Goal: Task Accomplishment & Management: Manage account settings

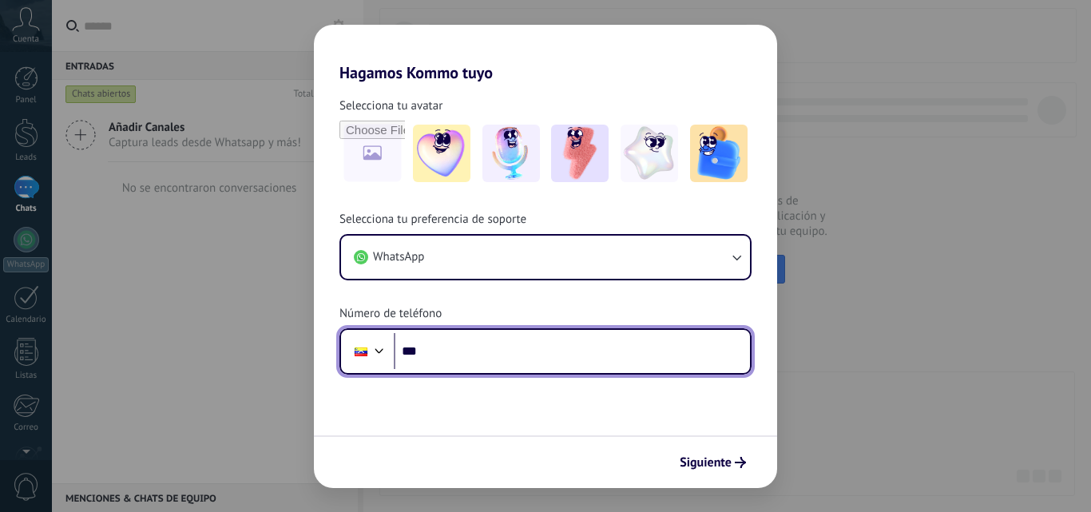
click at [454, 347] on input "***" at bounding box center [572, 351] width 356 height 37
type input "**********"
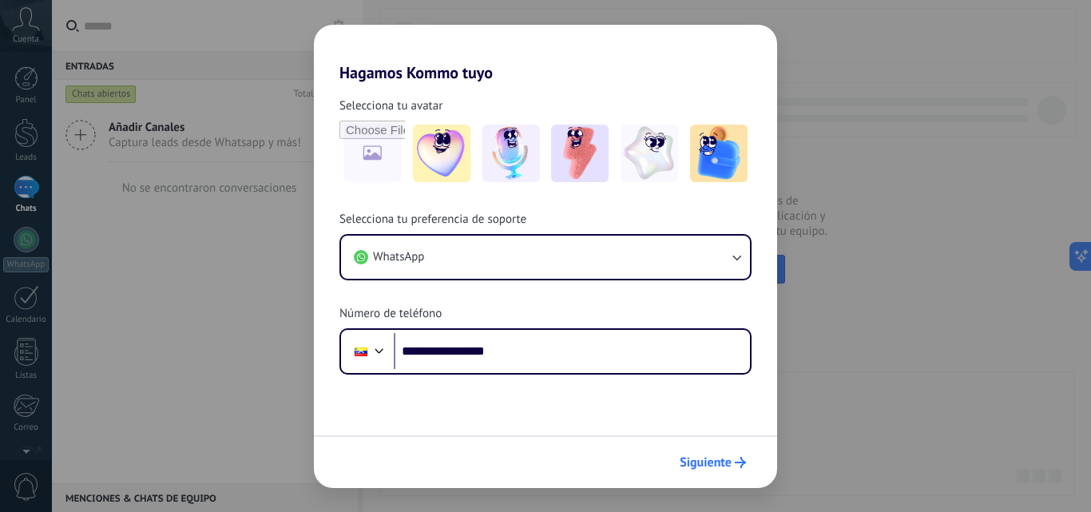
click at [715, 461] on span "Siguiente" at bounding box center [706, 462] width 52 height 11
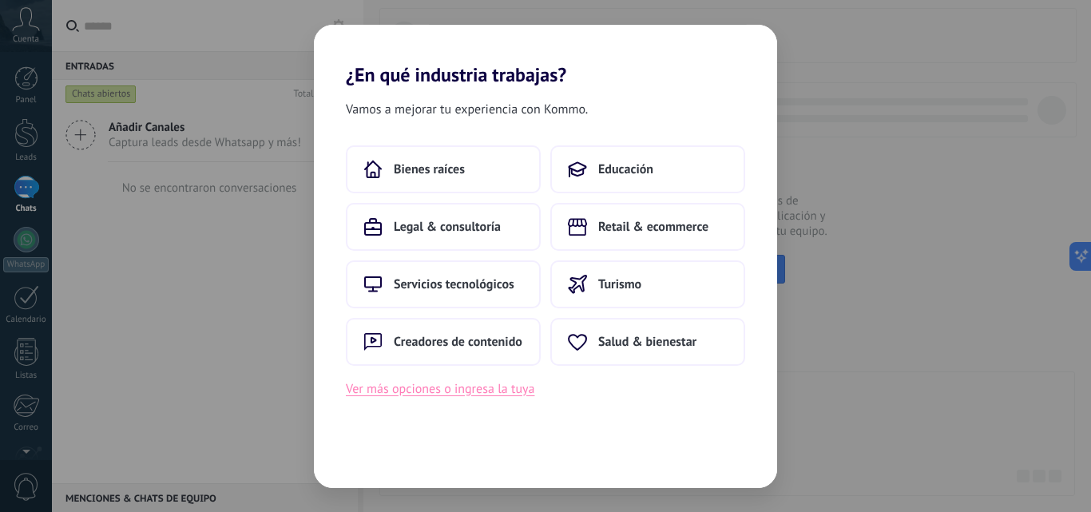
click at [489, 384] on button "Ver más opciones o ingresa la tuya" at bounding box center [440, 388] width 188 height 21
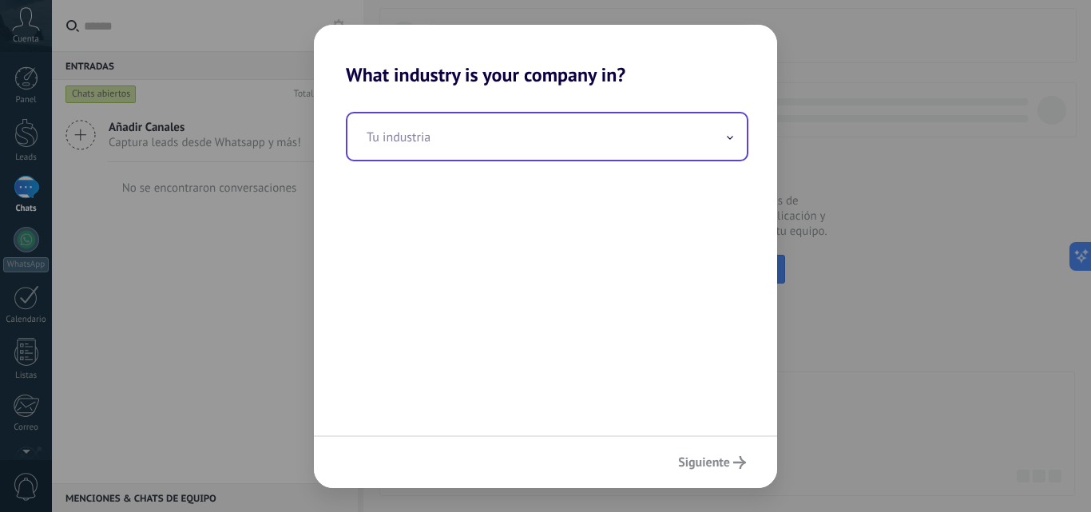
click at [703, 133] on input "text" at bounding box center [546, 136] width 399 height 46
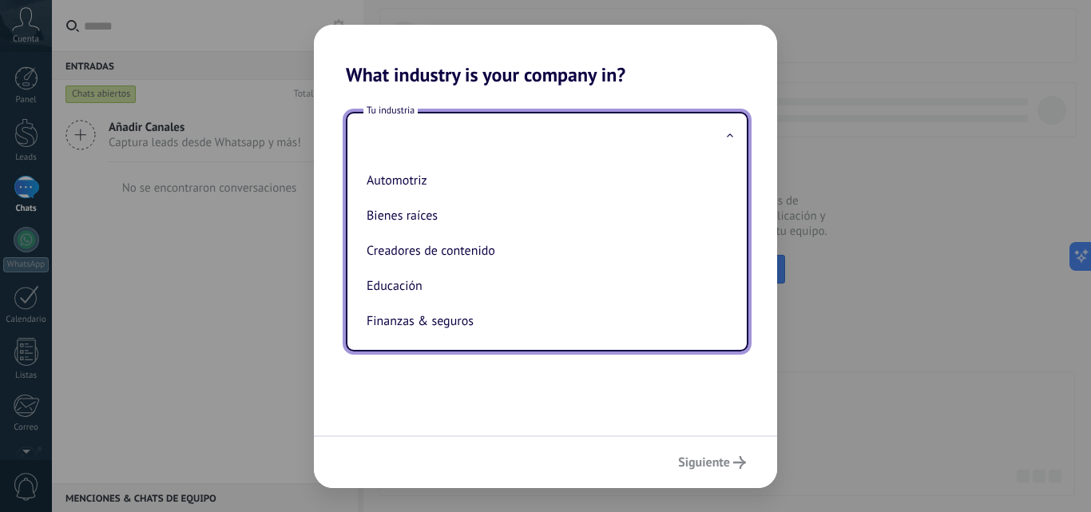
click at [396, 139] on input "text" at bounding box center [546, 136] width 399 height 46
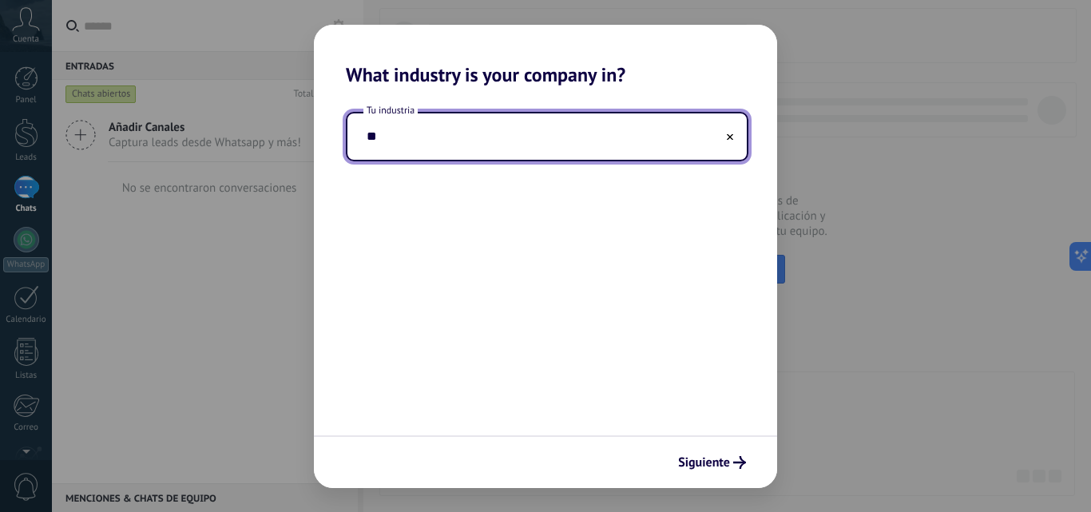
type input "*"
type input "******"
click at [722, 462] on span "Siguiente" at bounding box center [704, 462] width 52 height 11
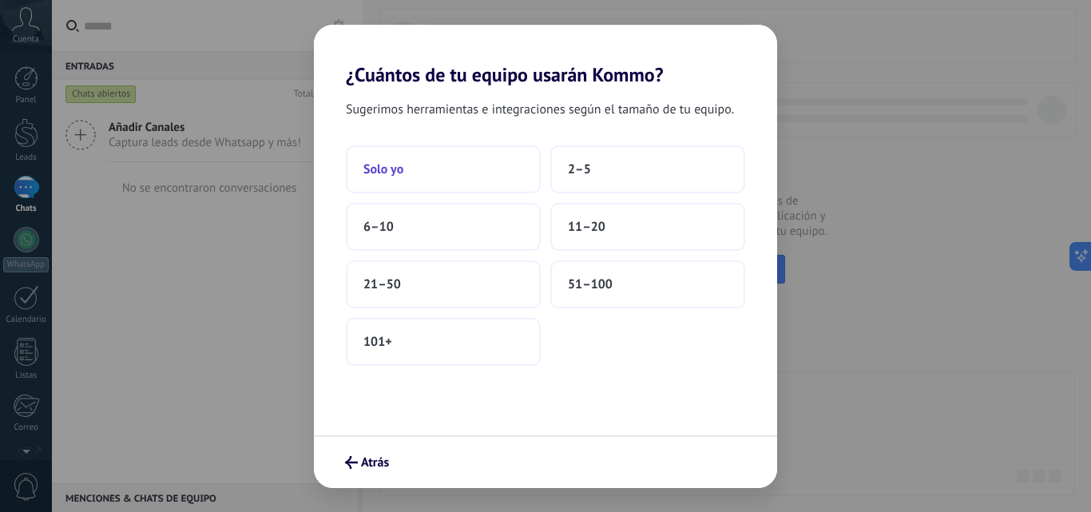
click at [447, 175] on button "Solo yo" at bounding box center [443, 169] width 195 height 48
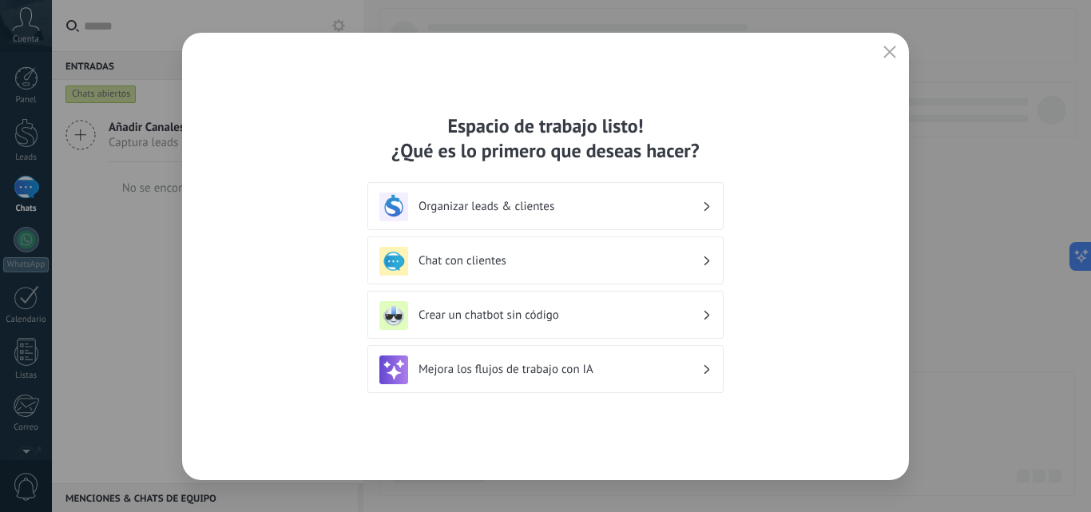
click at [883, 44] on button "button" at bounding box center [889, 53] width 21 height 22
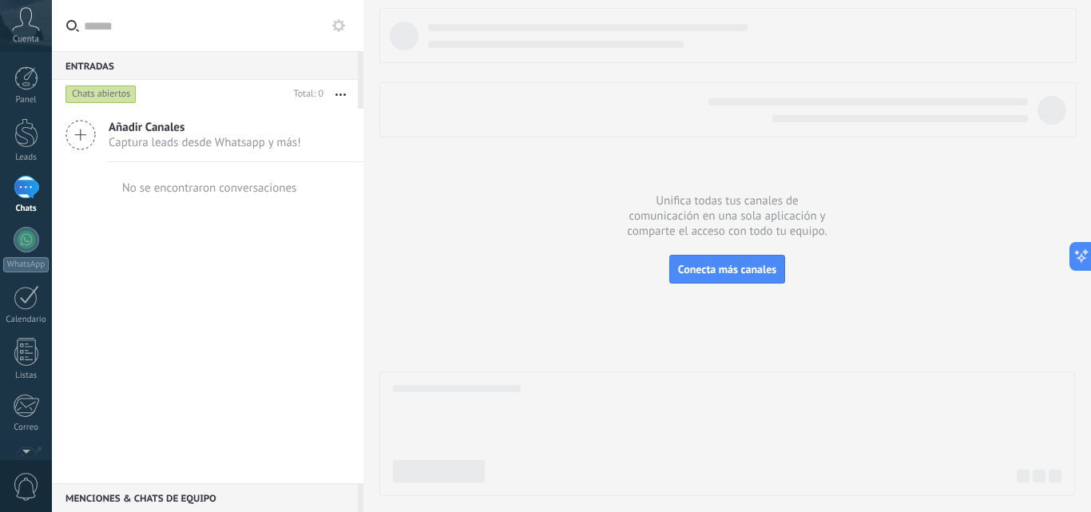
scroll to position [153, 0]
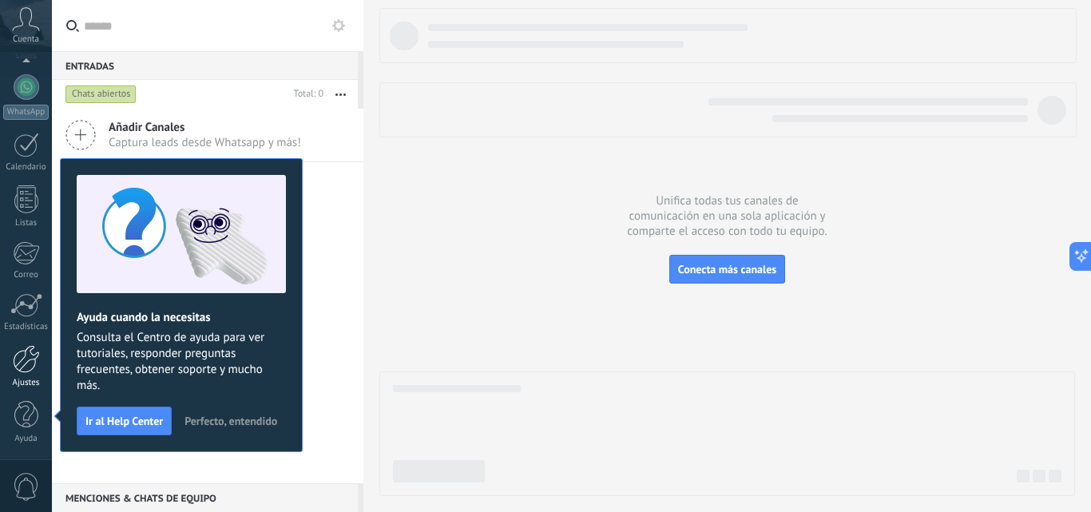
click at [23, 352] on div at bounding box center [26, 359] width 27 height 28
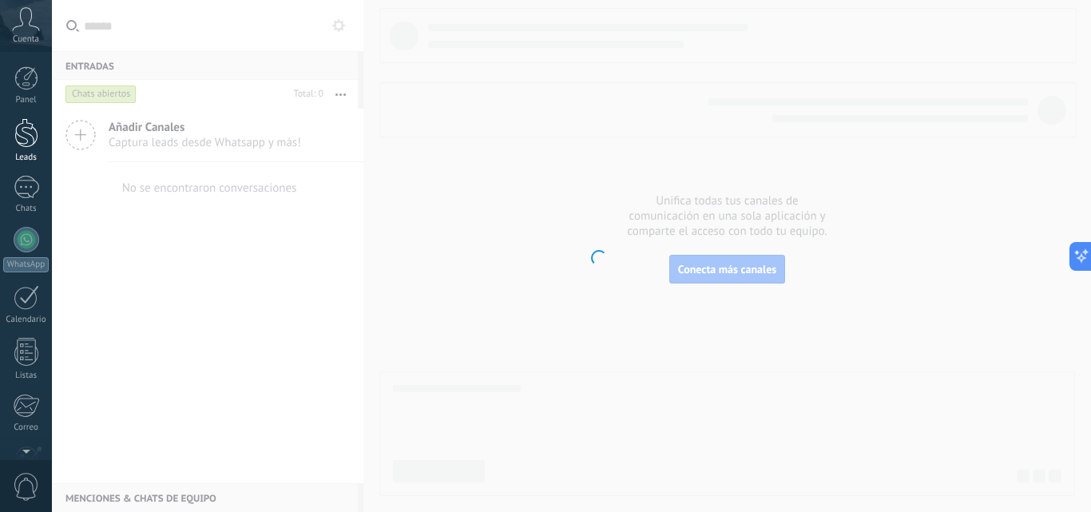
click at [26, 138] on div at bounding box center [26, 133] width 24 height 30
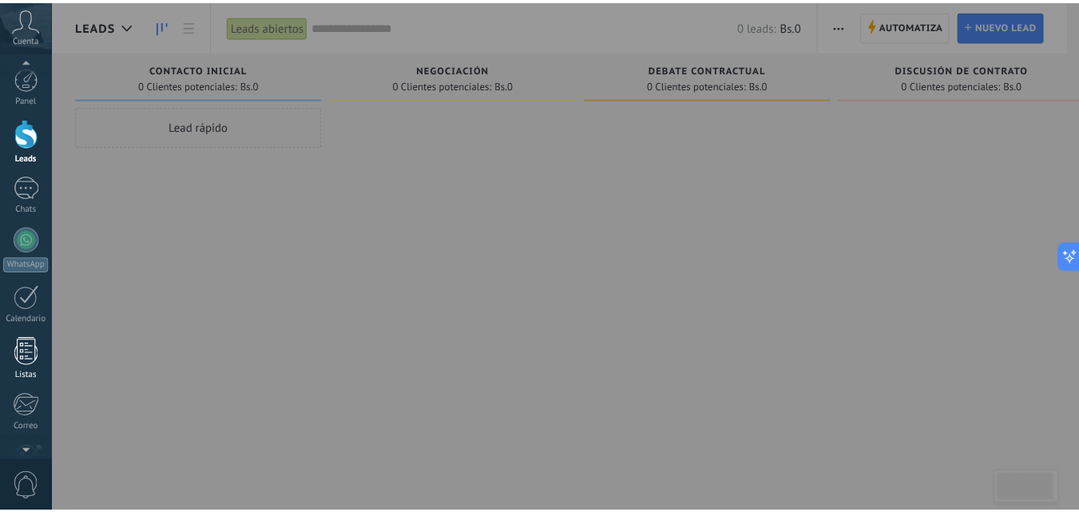
scroll to position [153, 0]
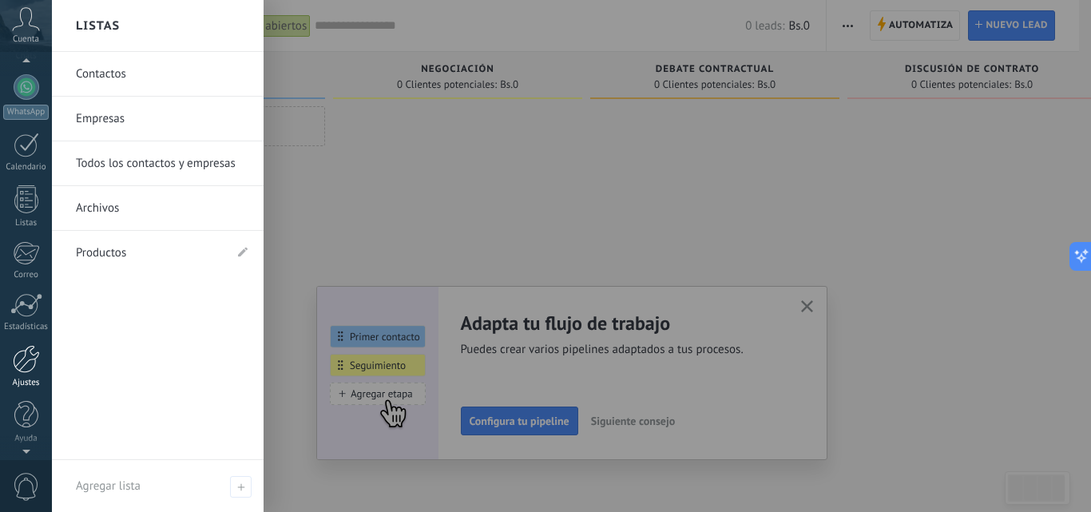
click at [30, 360] on div at bounding box center [26, 359] width 27 height 28
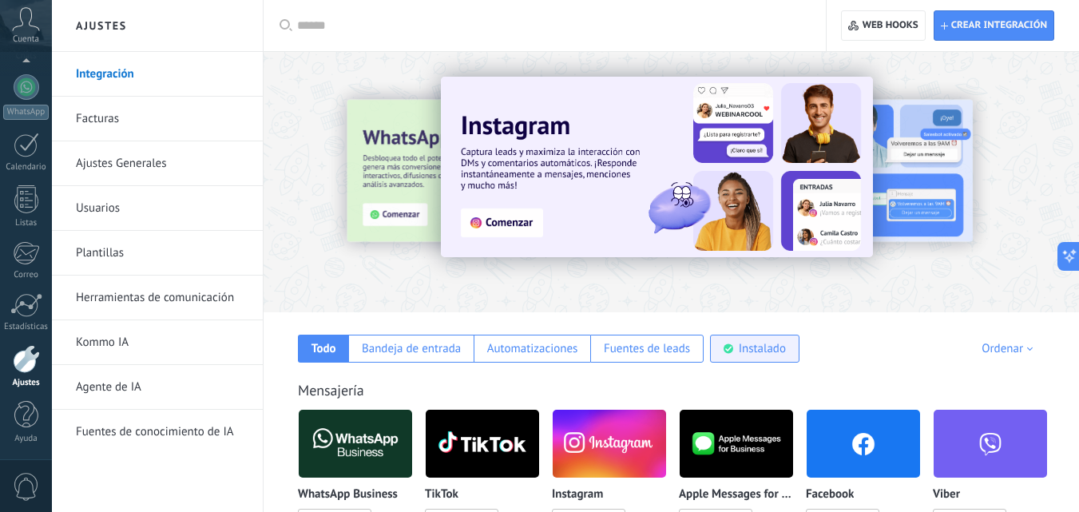
click at [758, 350] on div "Instalado" at bounding box center [762, 348] width 47 height 15
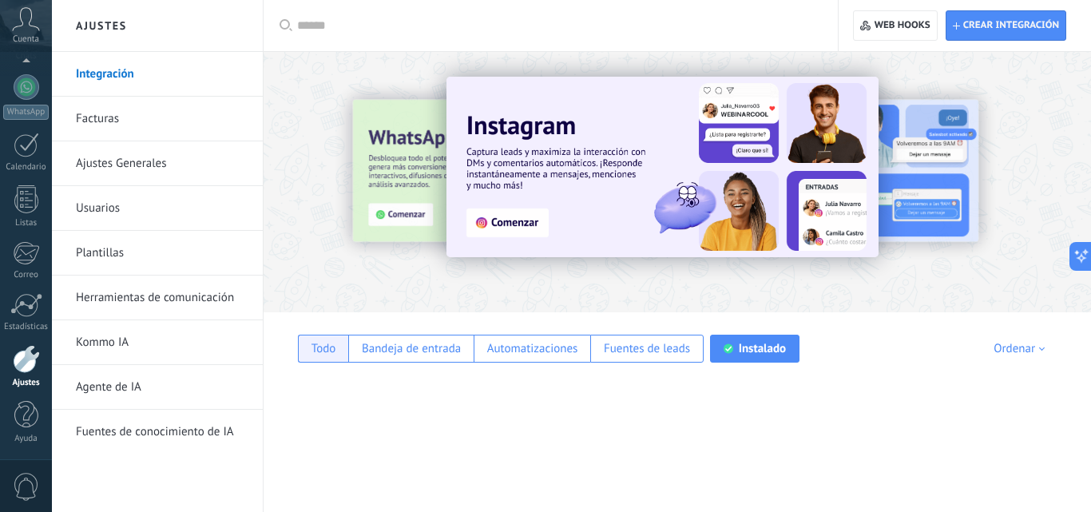
click at [312, 349] on div "Todo" at bounding box center [323, 348] width 25 height 15
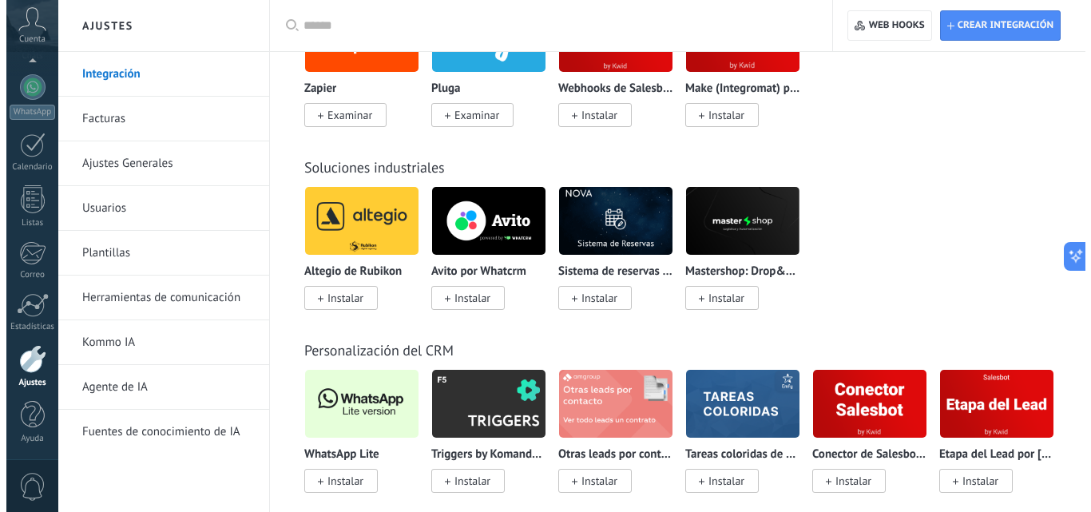
scroll to position [3913, 0]
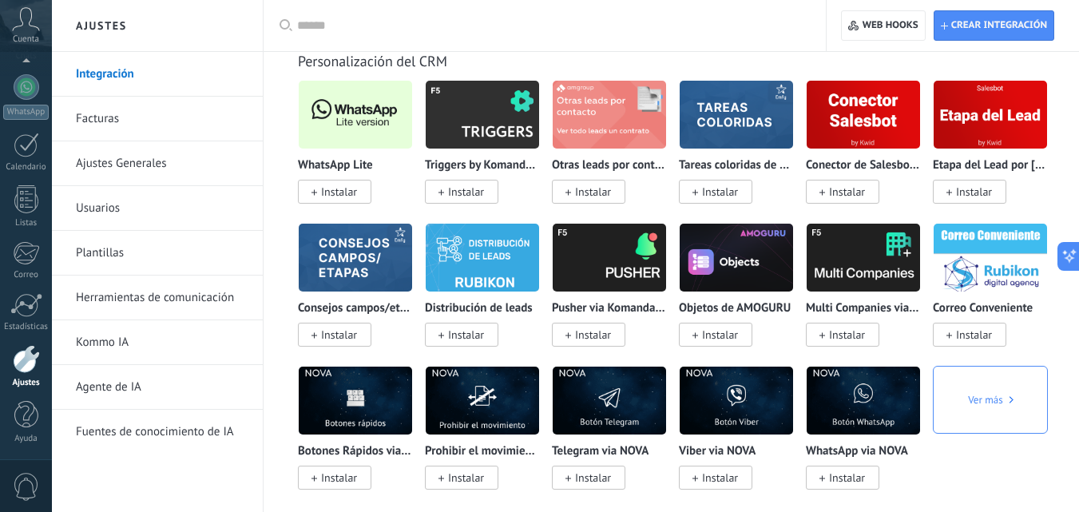
click at [368, 127] on img at bounding box center [355, 114] width 113 height 77
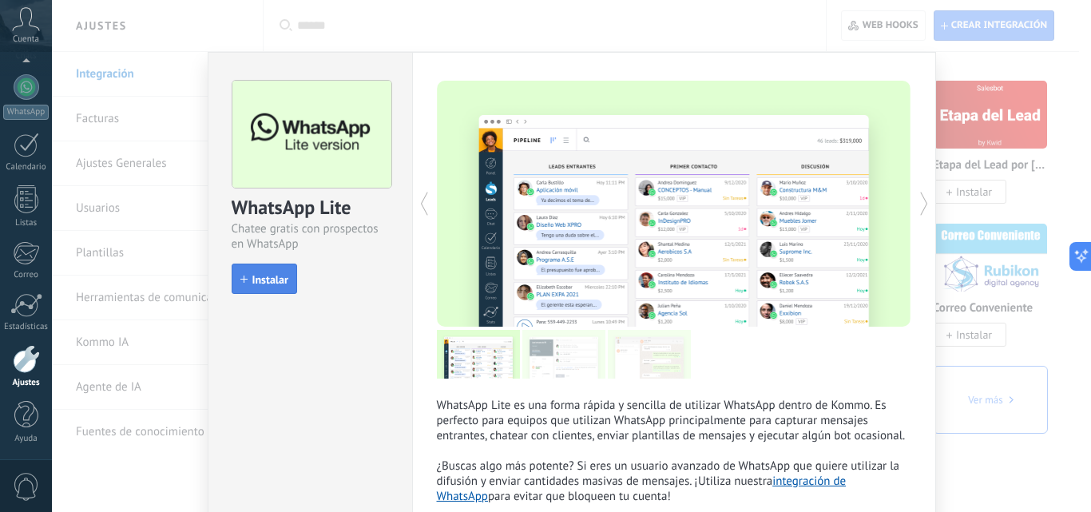
click at [264, 287] on button "Instalar" at bounding box center [264, 279] width 65 height 30
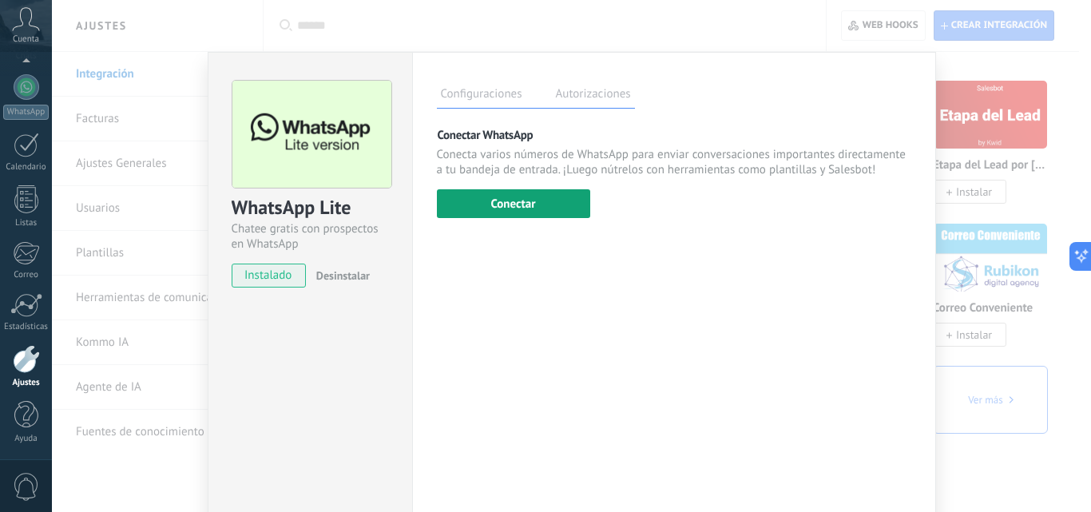
click at [517, 208] on button "Conectar" at bounding box center [513, 203] width 153 height 29
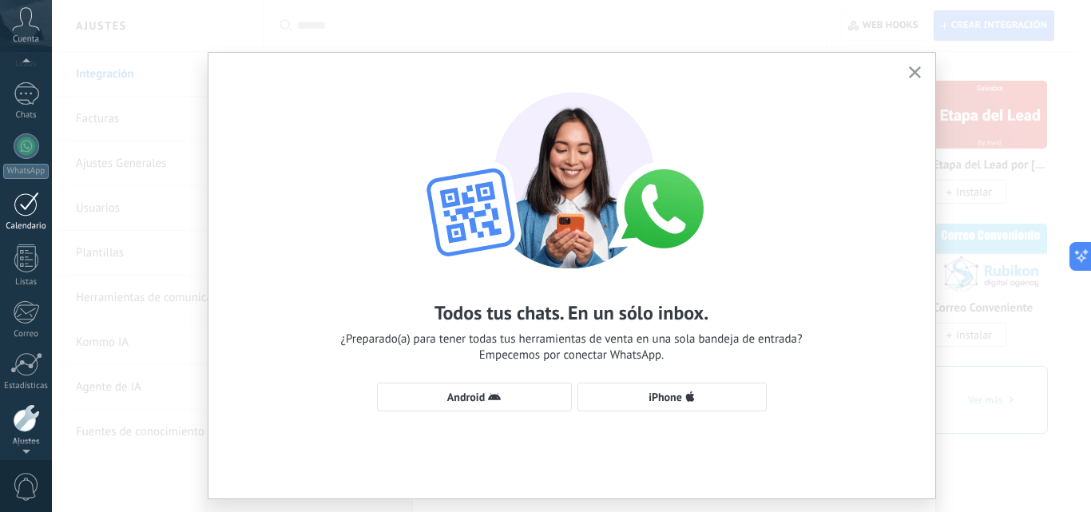
scroll to position [0, 0]
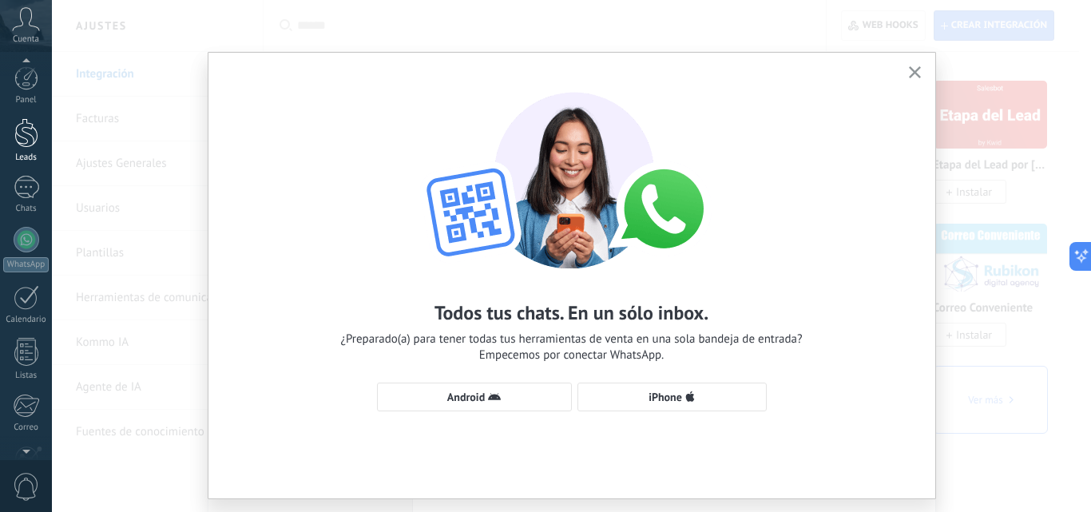
click at [31, 138] on div at bounding box center [26, 133] width 24 height 30
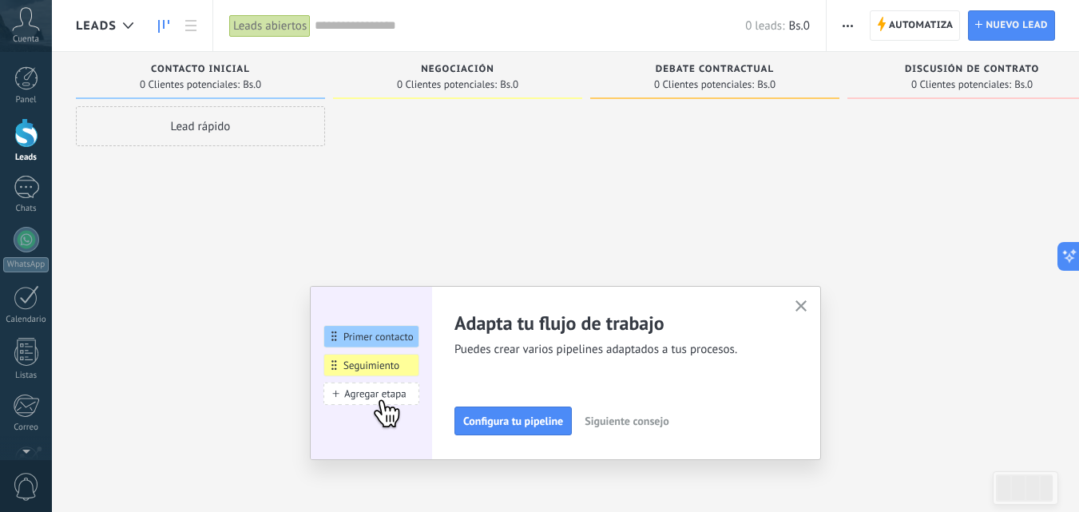
click at [807, 304] on use "button" at bounding box center [801, 306] width 12 height 12
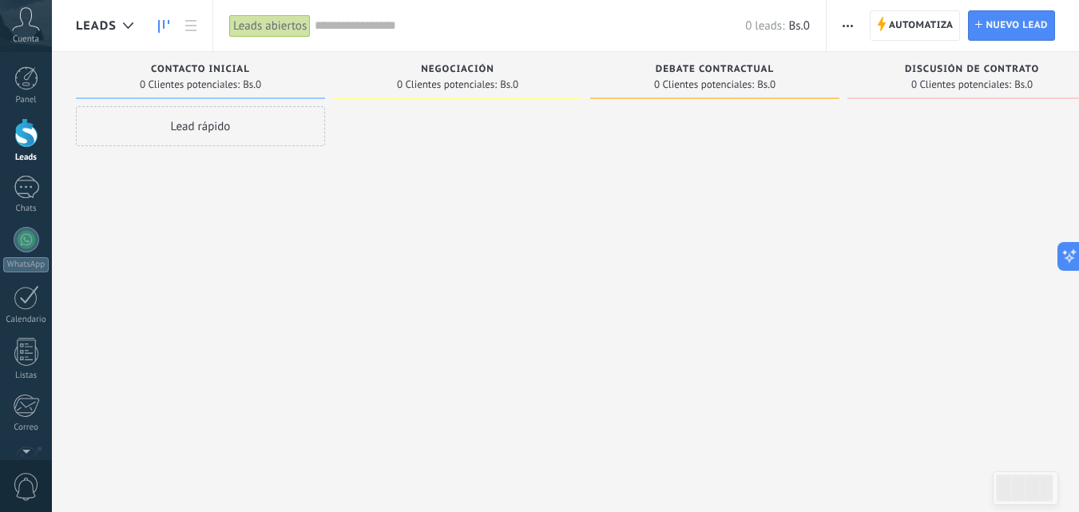
click at [850, 26] on icon "button" at bounding box center [847, 26] width 10 height 2
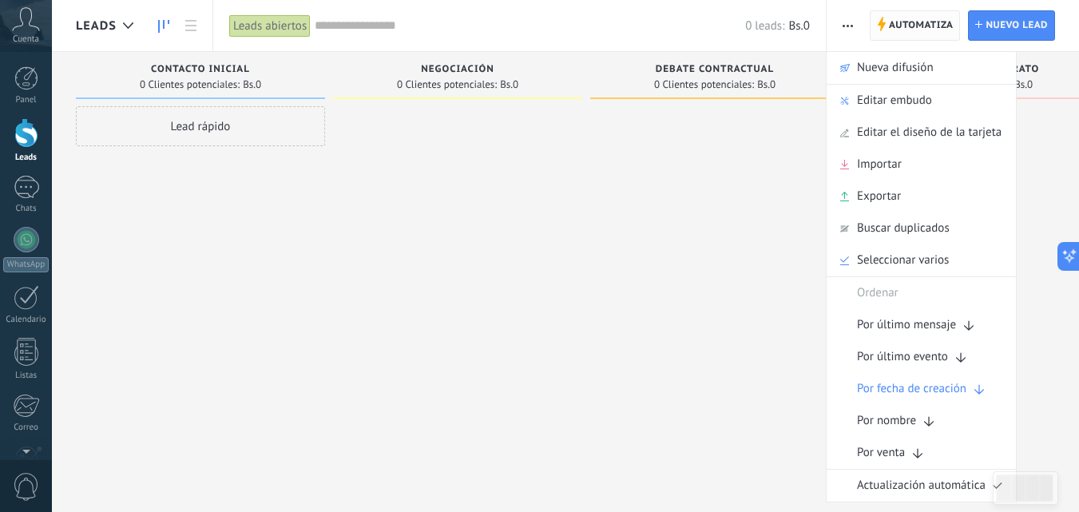
click at [605, 244] on div at bounding box center [714, 257] width 249 height 303
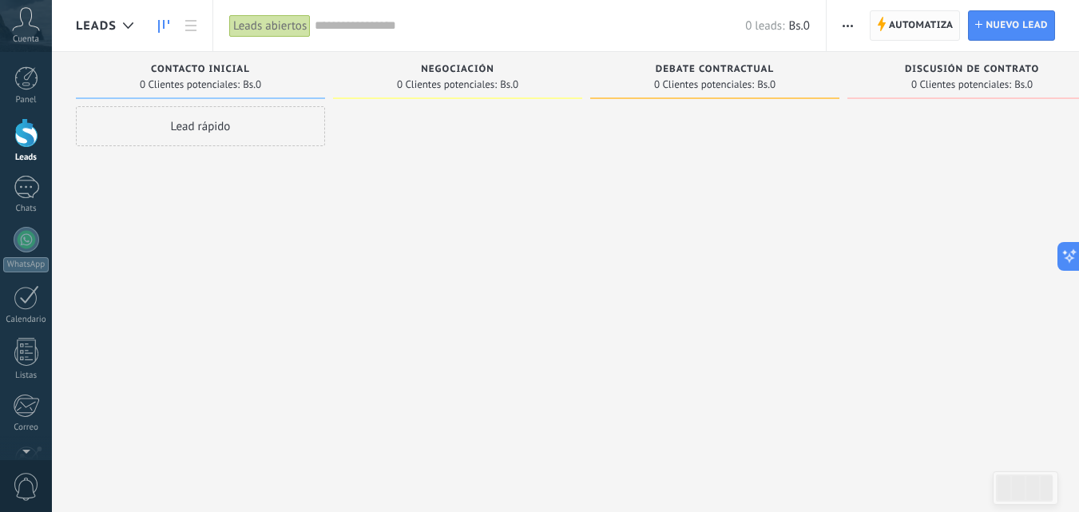
click at [902, 22] on span "Automatiza" at bounding box center [921, 25] width 65 height 29
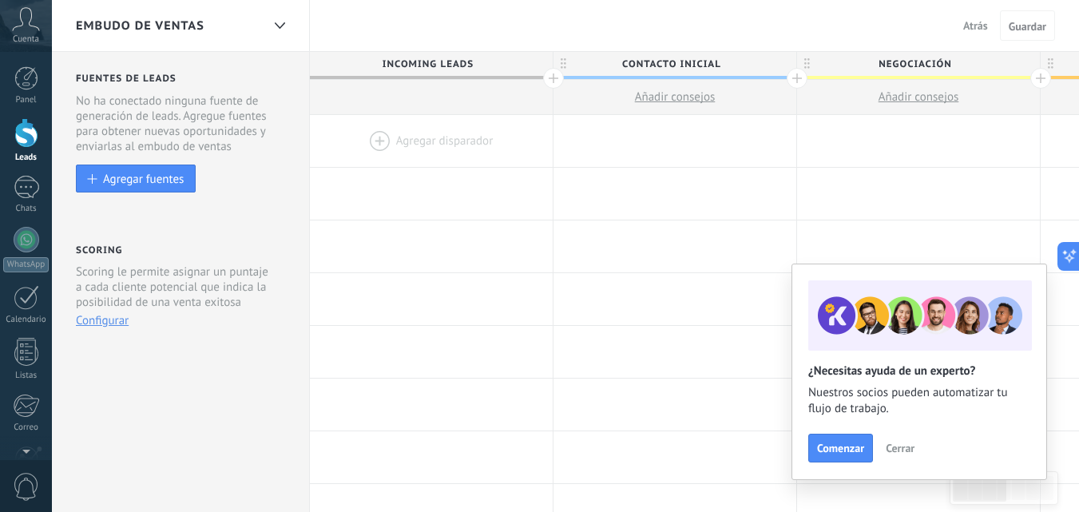
click at [900, 444] on span "Cerrar" at bounding box center [900, 447] width 29 height 11
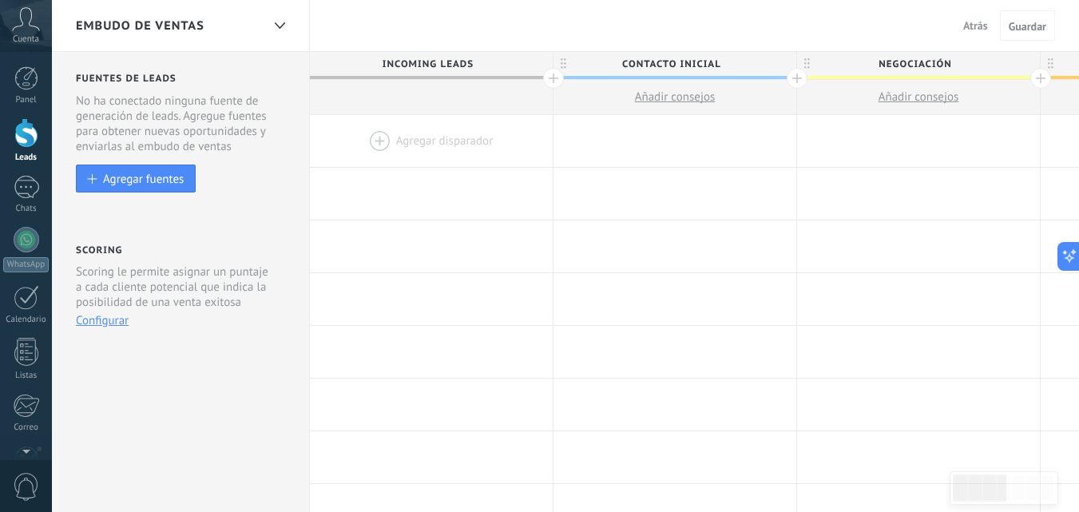
click at [683, 62] on span "Contacto inicial" at bounding box center [670, 64] width 235 height 25
click at [905, 62] on span "Negociación" at bounding box center [914, 64] width 235 height 25
type input "********"
click at [1034, 26] on span "Guardar" at bounding box center [1027, 26] width 38 height 11
click at [23, 147] on div at bounding box center [26, 133] width 24 height 30
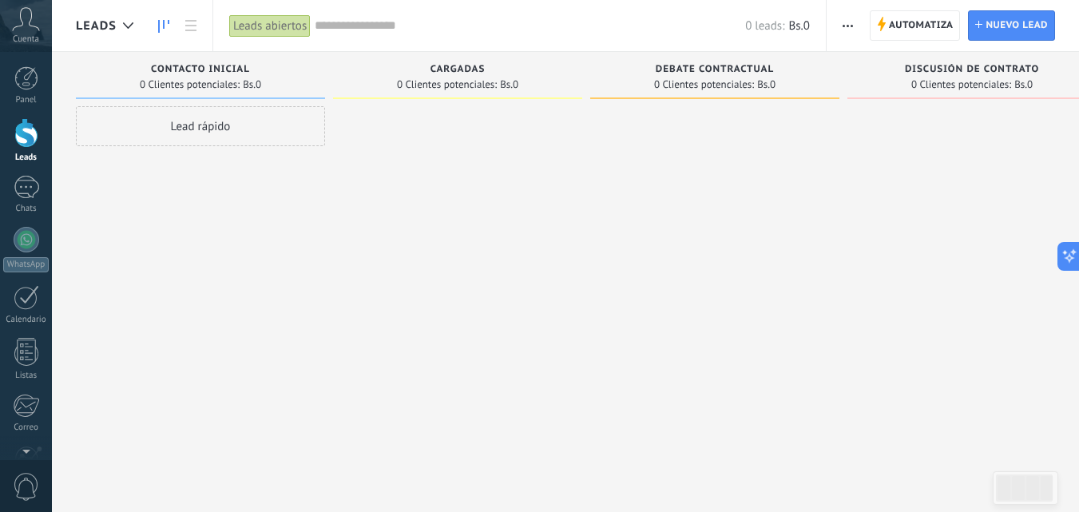
click at [27, 134] on div at bounding box center [26, 133] width 24 height 30
click at [133, 27] on icon at bounding box center [128, 25] width 10 height 6
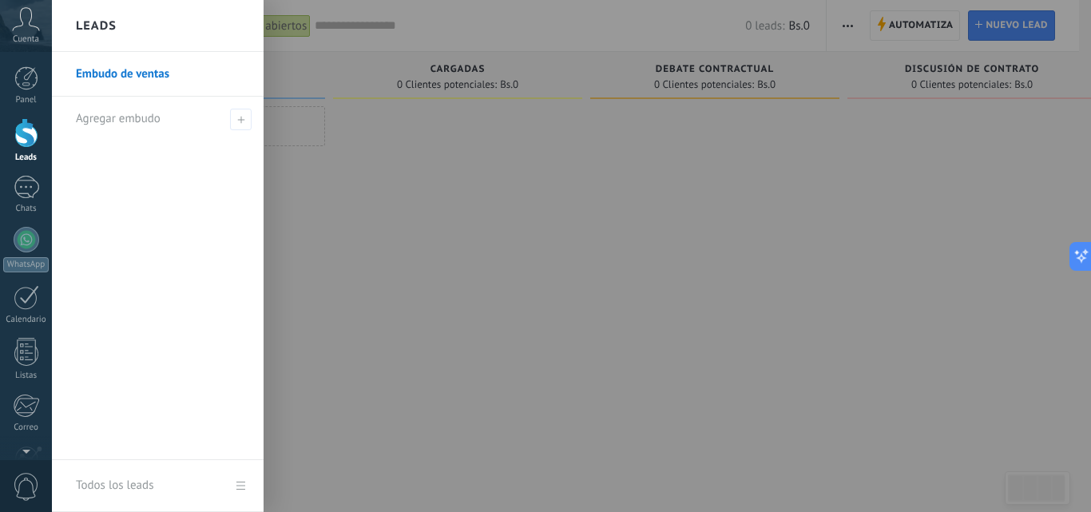
click at [525, 212] on div at bounding box center [597, 256] width 1091 height 512
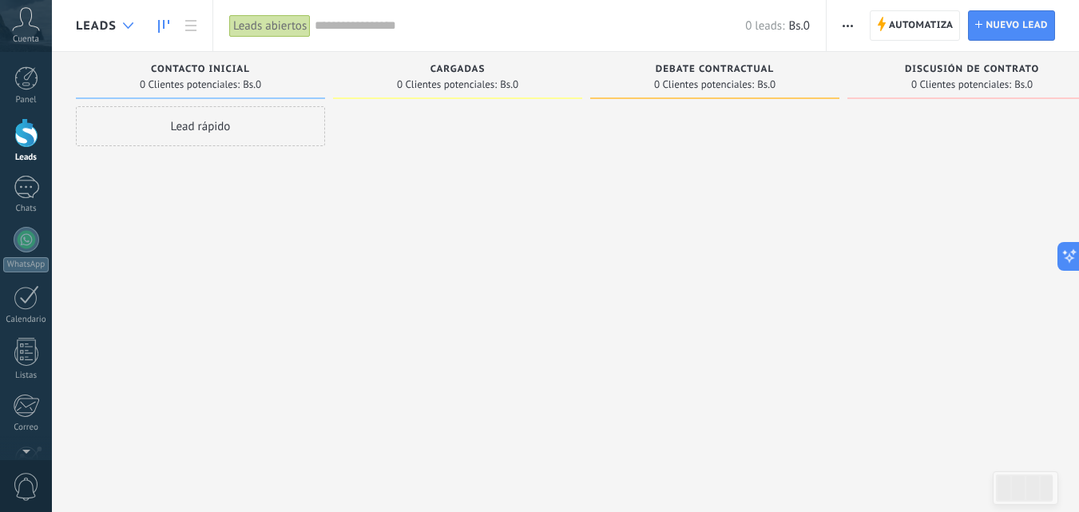
click at [125, 21] on div at bounding box center [128, 25] width 26 height 31
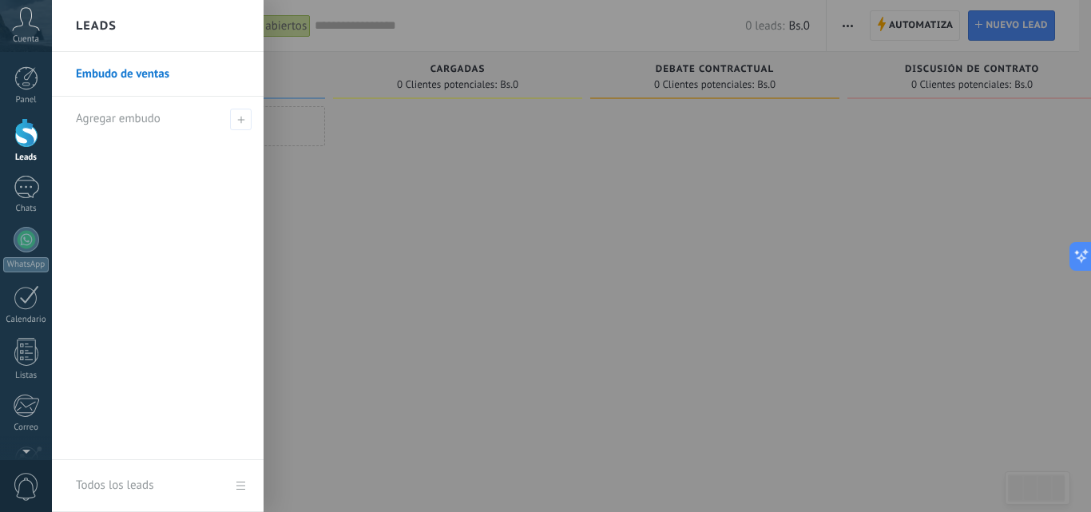
click at [117, 76] on link "Embudo de ventas" at bounding box center [162, 74] width 172 height 45
